Goal: Information Seeking & Learning: Learn about a topic

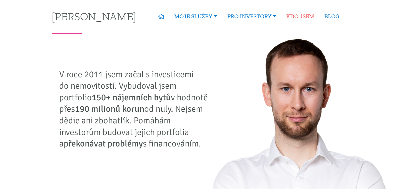
click at [303, 16] on link "KDO JSEM" at bounding box center [300, 16] width 38 height 13
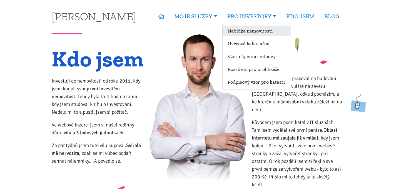
click at [252, 32] on link "Nabídka nemovitostí" at bounding box center [257, 31] width 68 height 10
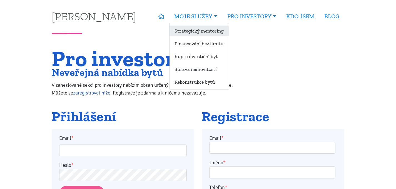
click at [191, 29] on link "Strategický mentoring" at bounding box center [198, 31] width 59 height 10
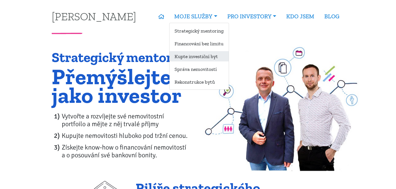
click at [187, 57] on link "Kupte investiční byt" at bounding box center [198, 56] width 59 height 10
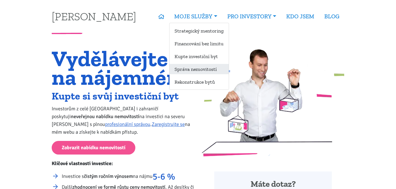
click at [191, 67] on link "Správa nemovitostí" at bounding box center [198, 69] width 59 height 10
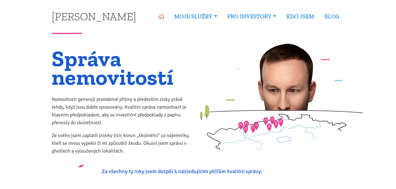
click at [159, 15] on icon at bounding box center [161, 16] width 6 height 5
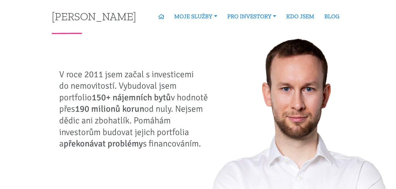
click at [157, 42] on div "[PERSON_NAME] - aktivní nemovitostní investor V roce 2011 jsem začal s investic…" at bounding box center [198, 129] width 300 height 190
click at [331, 18] on link "BLOG" at bounding box center [331, 16] width 25 height 13
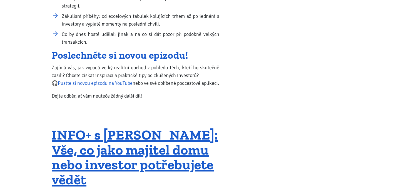
scroll to position [1531, 0]
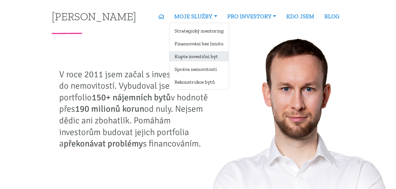
click at [189, 56] on link "Kupte investiční byt" at bounding box center [198, 56] width 59 height 10
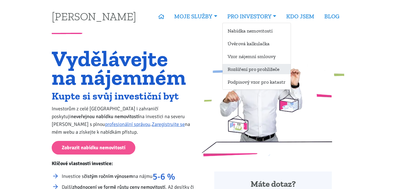
click at [262, 70] on link "Rozšíření pro prohlížeče" at bounding box center [257, 69] width 68 height 10
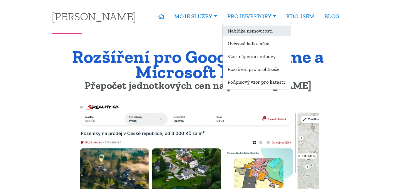
click at [243, 31] on link "Nabídka nemovitostí" at bounding box center [257, 31] width 68 height 10
